Goal: Task Accomplishment & Management: Use online tool/utility

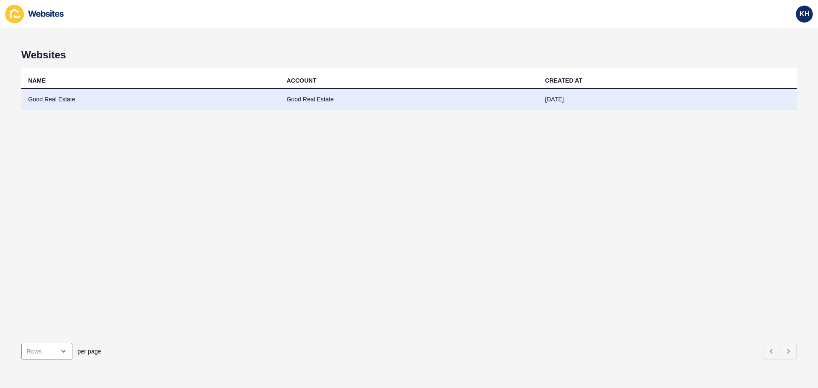
click at [55, 96] on td "Good Real Estate" at bounding box center [150, 99] width 259 height 21
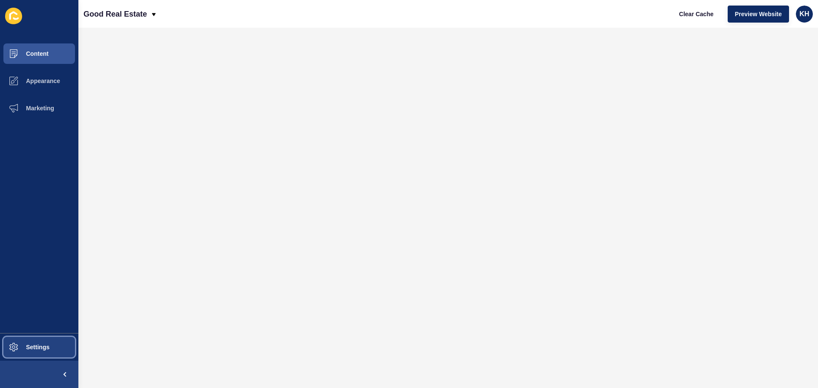
click at [38, 345] on span "Settings" at bounding box center [24, 347] width 51 height 7
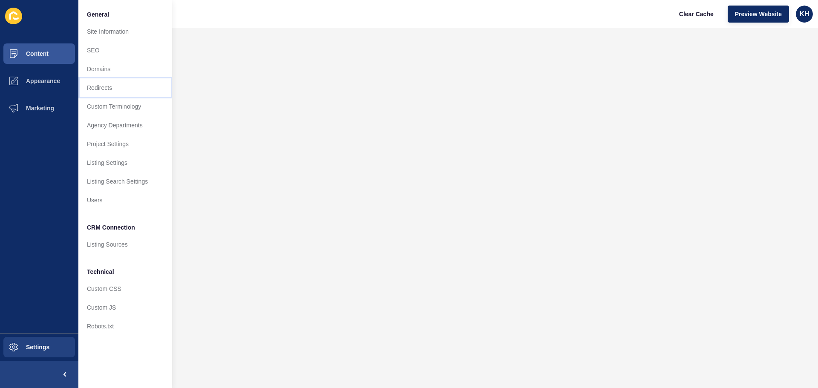
click at [105, 88] on link "Redirects" at bounding box center [125, 87] width 94 height 19
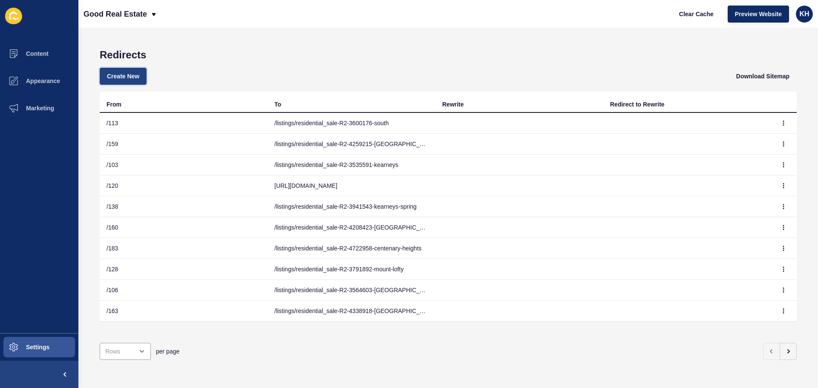
click at [128, 76] on span "Create New" at bounding box center [123, 76] width 32 height 9
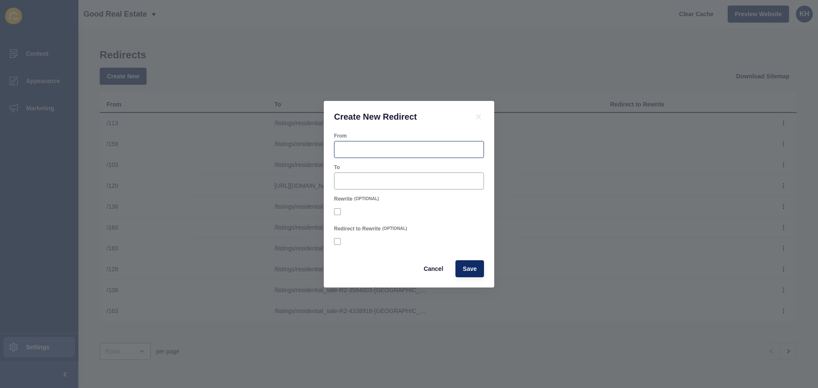
click at [368, 143] on div at bounding box center [409, 149] width 150 height 17
type input "186"
click at [361, 186] on div at bounding box center [409, 181] width 150 height 17
paste input "[URL][DOMAIN_NAME]"
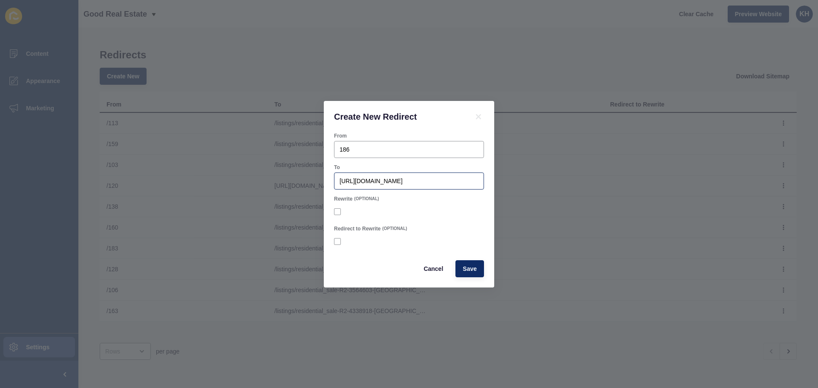
click at [339, 182] on div "[URL][DOMAIN_NAME]" at bounding box center [409, 181] width 150 height 17
drag, startPoint x: 398, startPoint y: 183, endPoint x: 292, endPoint y: 183, distance: 105.7
click at [293, 183] on div "Create New Redirect From 186 To [URL][DOMAIN_NAME] Rewrite (OPTIONAL) Redirect …" at bounding box center [409, 194] width 818 height 388
type input "listings/residential_sale-R2-4737438-east-[GEOGRAPHIC_DATA]"
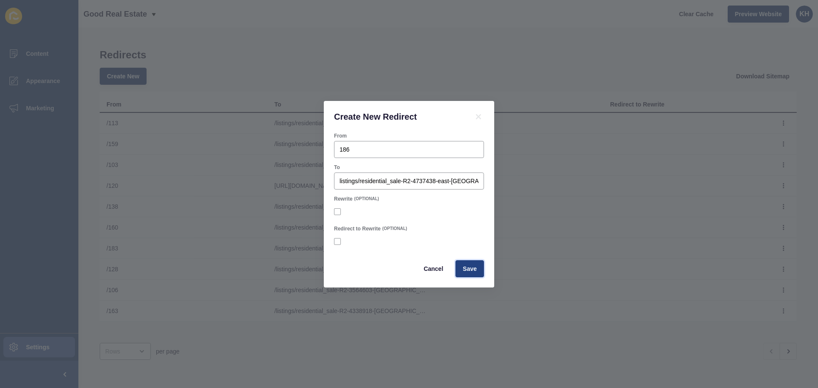
click at [470, 267] on span "Save" at bounding box center [470, 269] width 14 height 9
